Goal: Use online tool/utility: Utilize a website feature to perform a specific function

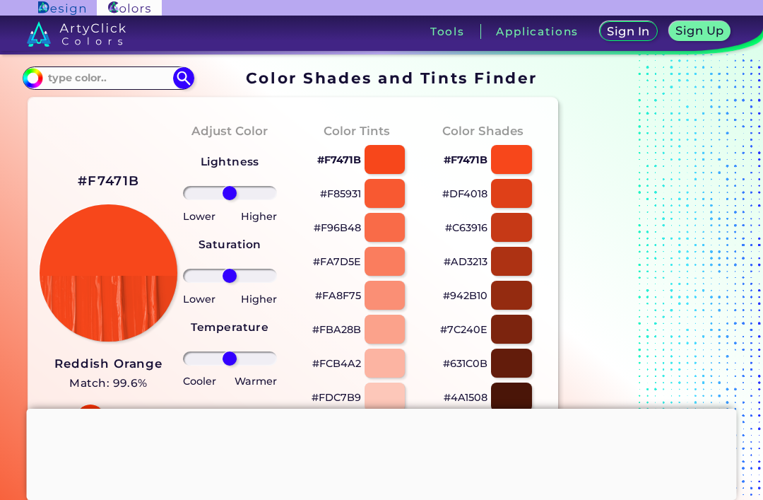
click at [30, 79] on input "#f7471b" at bounding box center [31, 76] width 18 height 18
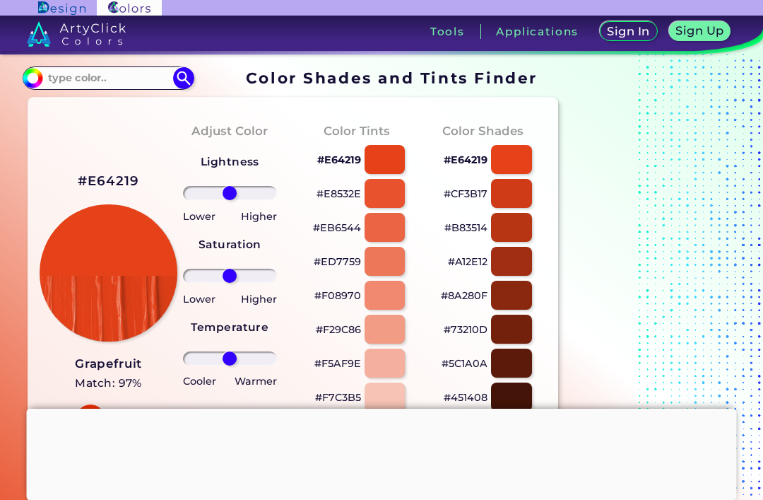
click at [34, 78] on input "#e64219" at bounding box center [31, 76] width 18 height 18
click at [37, 74] on input "#e64219" at bounding box center [31, 76] width 18 height 18
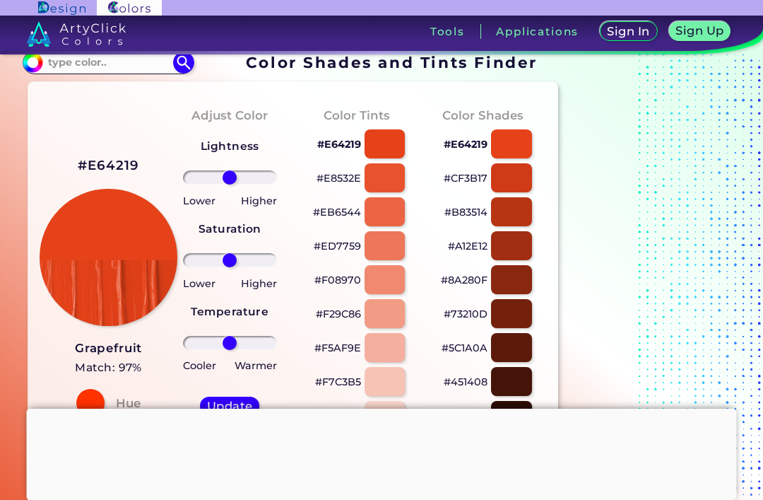
scroll to position [9, 0]
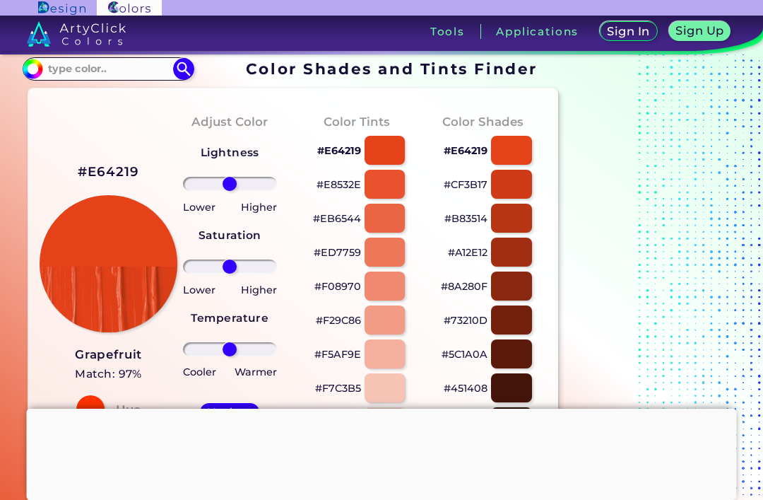
click at [39, 63] on img at bounding box center [32, 68] width 21 height 21
click at [32, 60] on input "#e64219" at bounding box center [31, 67] width 18 height 18
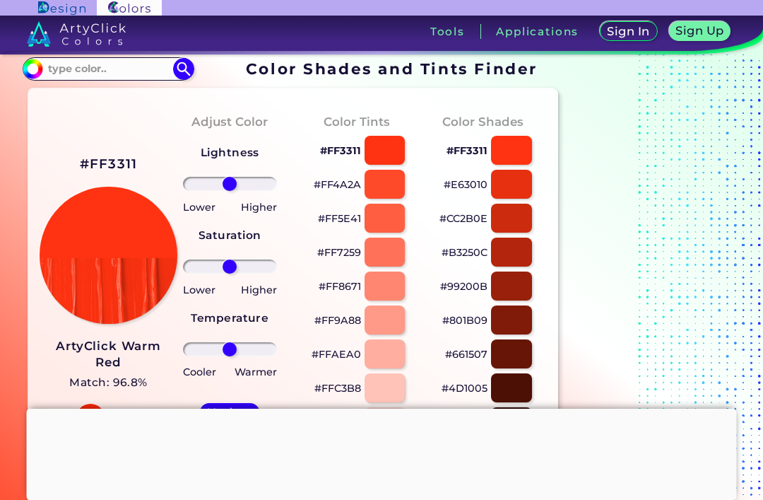
type input "#ff3300"
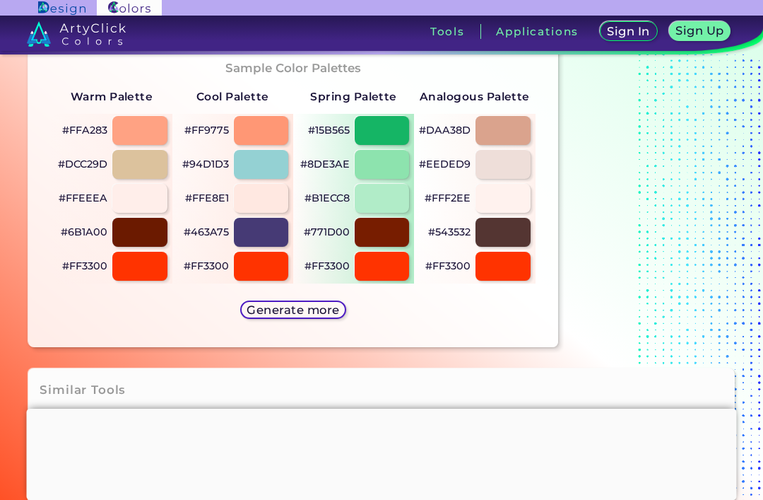
scroll to position [621, 0]
